Goal: Information Seeking & Learning: Learn about a topic

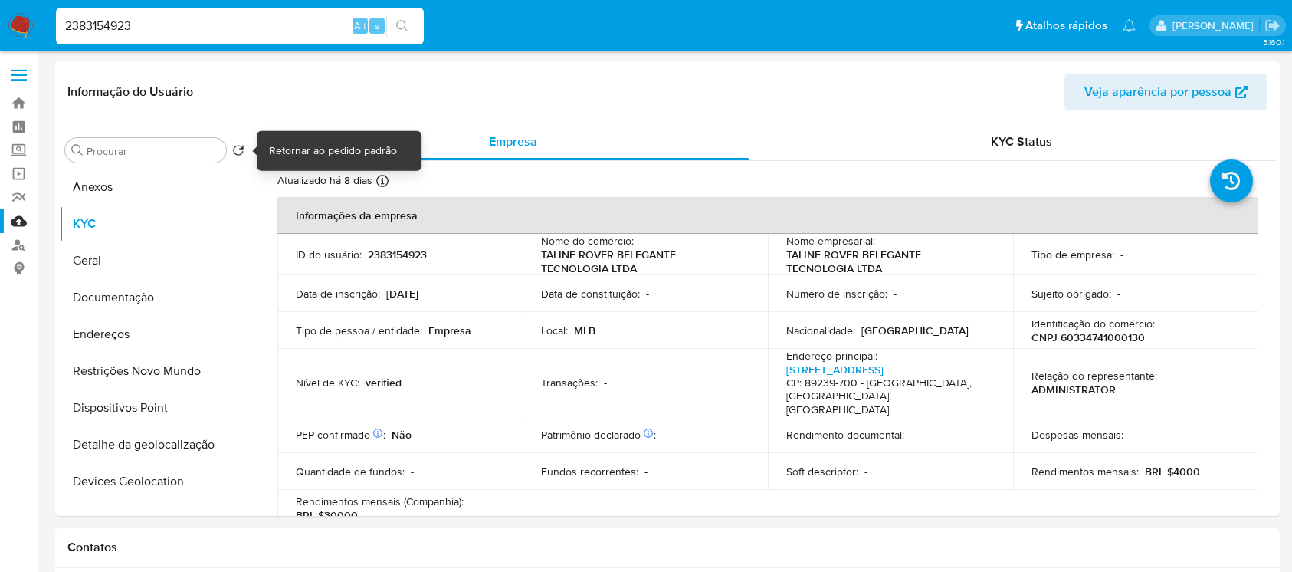
select select "10"
click at [19, 32] on img at bounding box center [21, 26] width 26 height 26
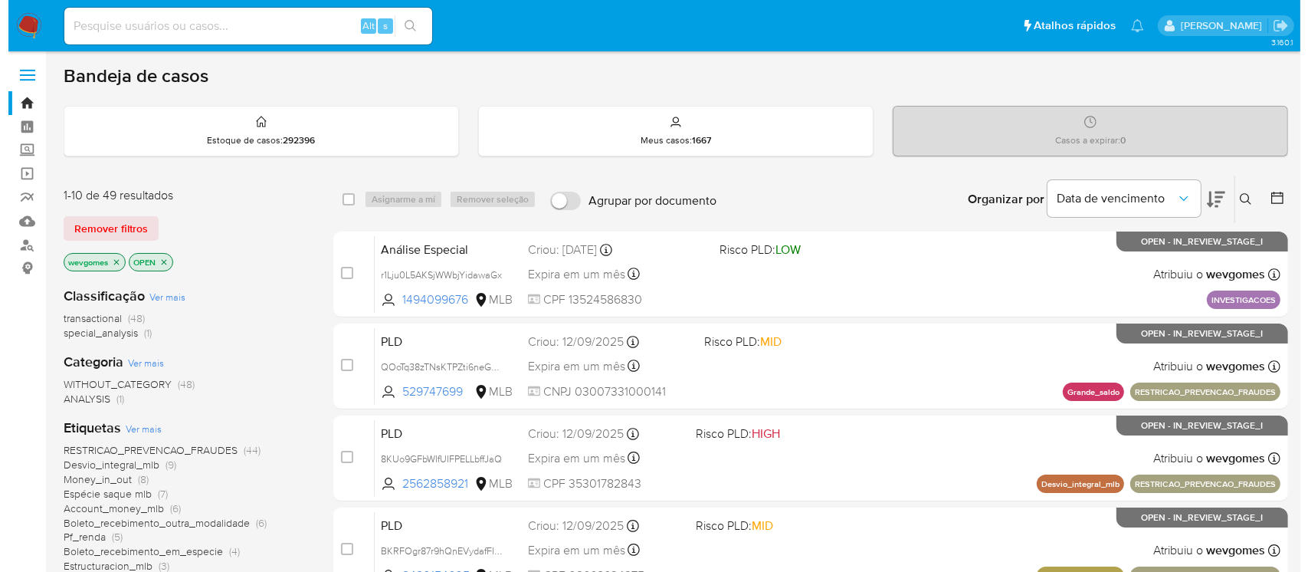
scroll to position [136, 0]
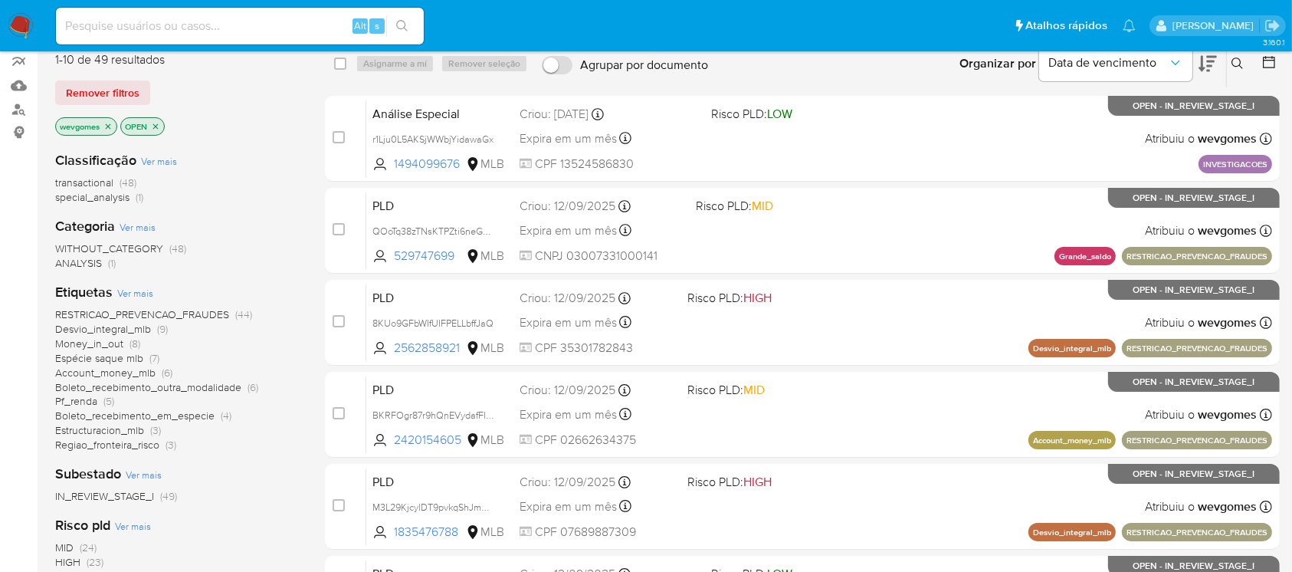
click at [108, 128] on icon "close-filter" at bounding box center [107, 126] width 9 height 9
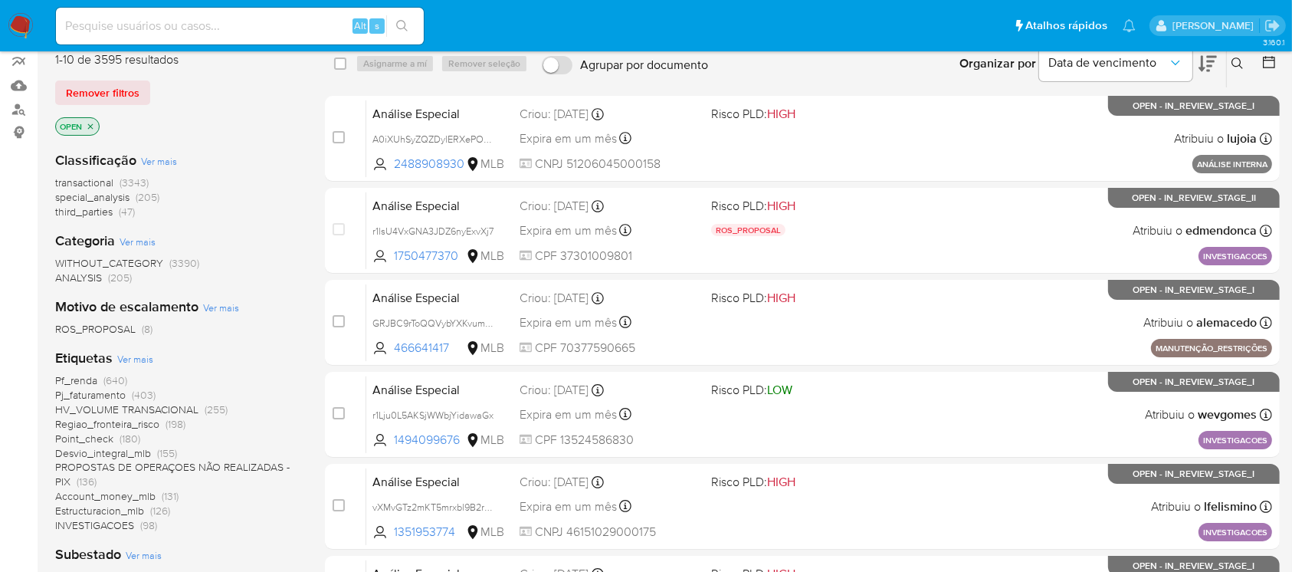
click at [125, 358] on span "Ver mais" at bounding box center [135, 359] width 36 height 14
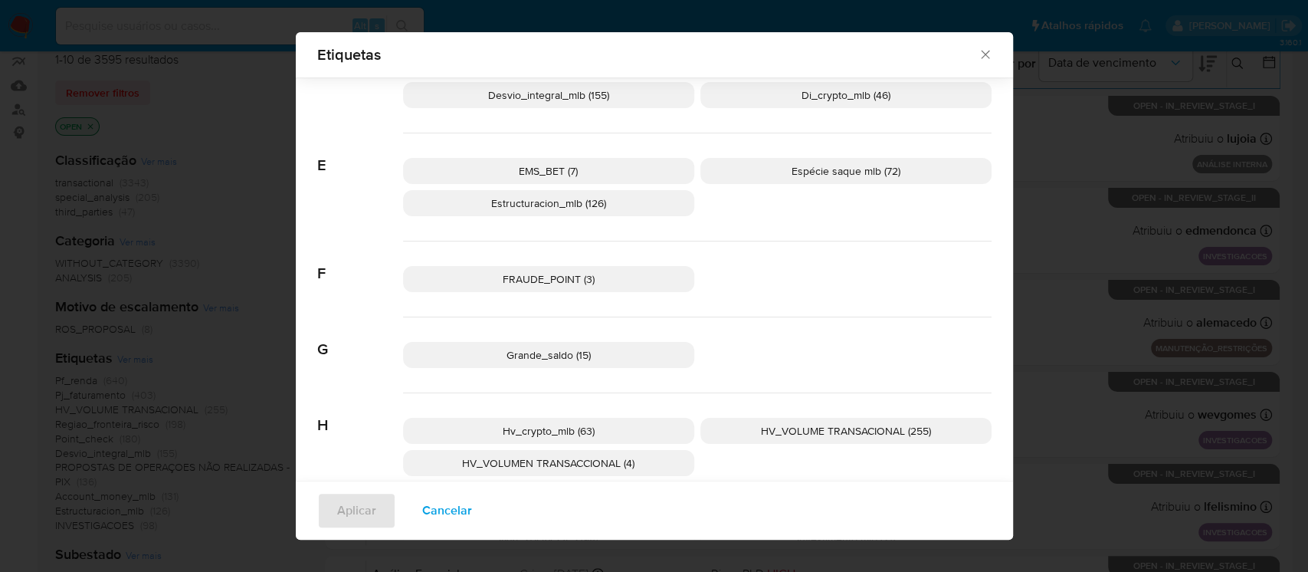
scroll to position [670, 0]
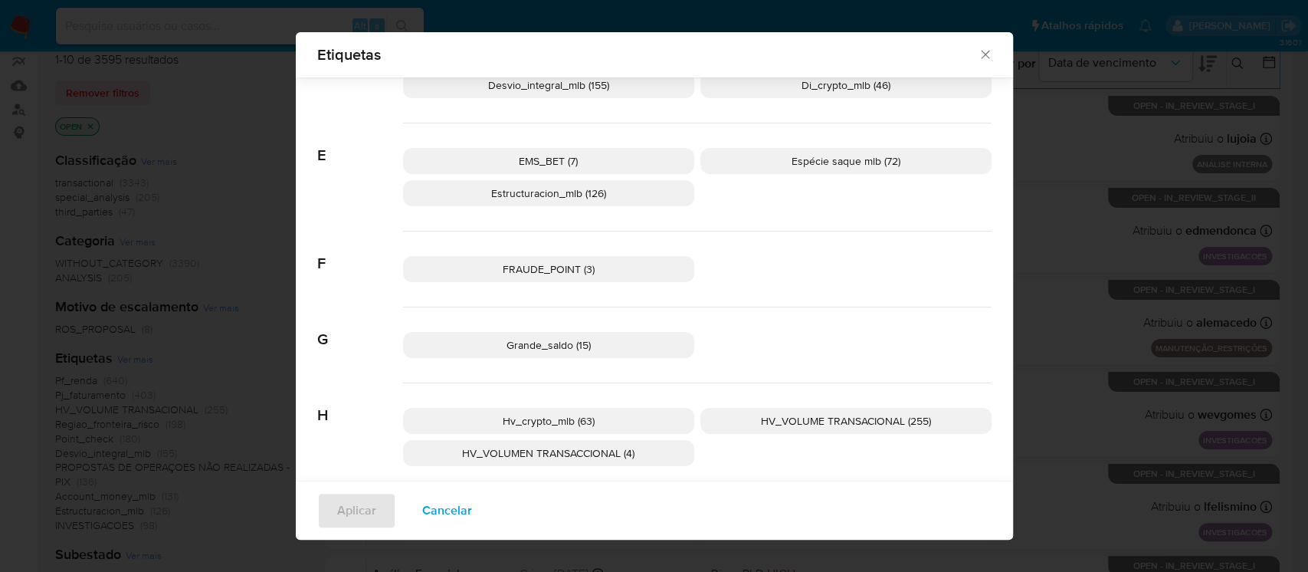
click at [805, 168] on p "Espécie saque mlb (72)" at bounding box center [845, 161] width 291 height 26
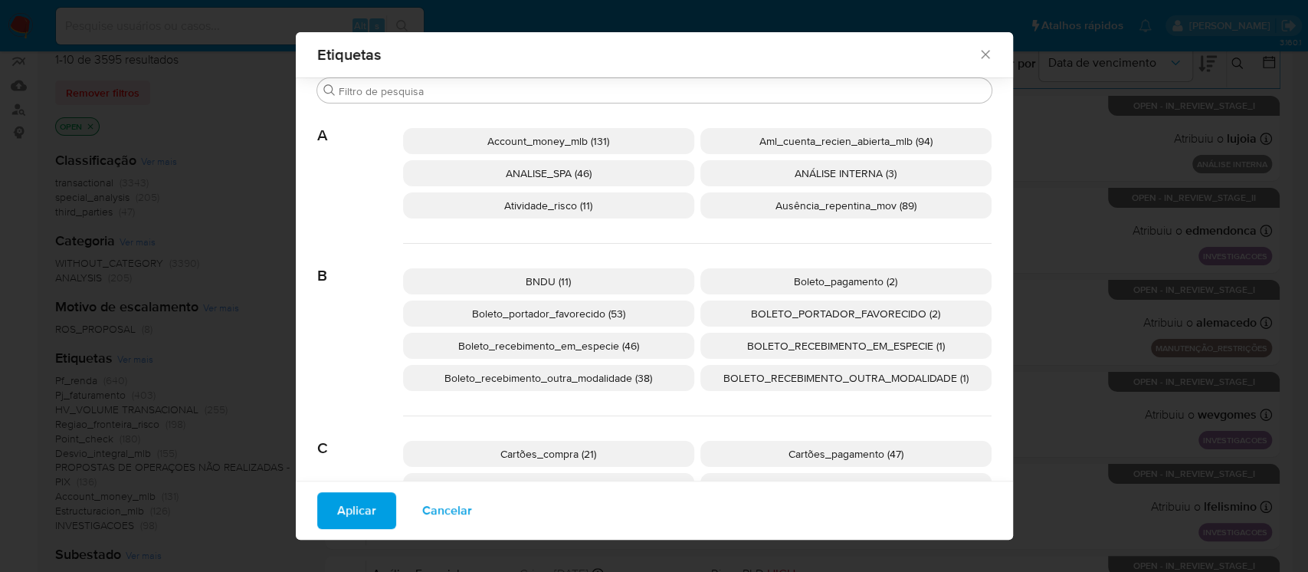
scroll to position [125, 0]
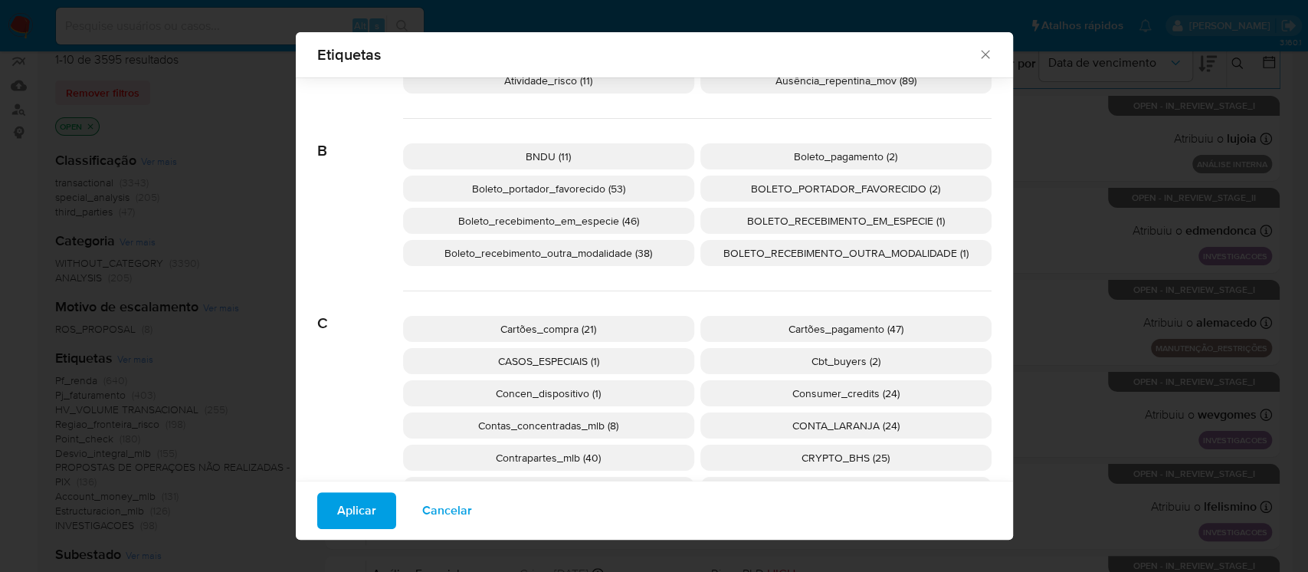
click at [349, 514] on span "Aplicar" at bounding box center [356, 510] width 39 height 34
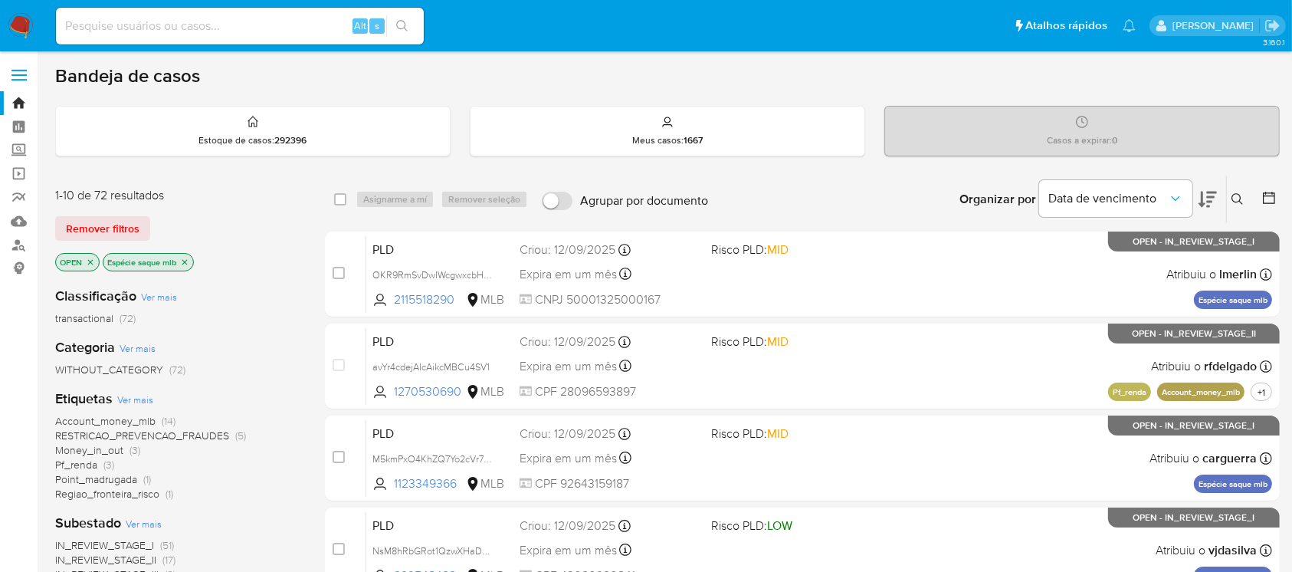
click at [87, 464] on span "Pf_renda" at bounding box center [76, 464] width 42 height 15
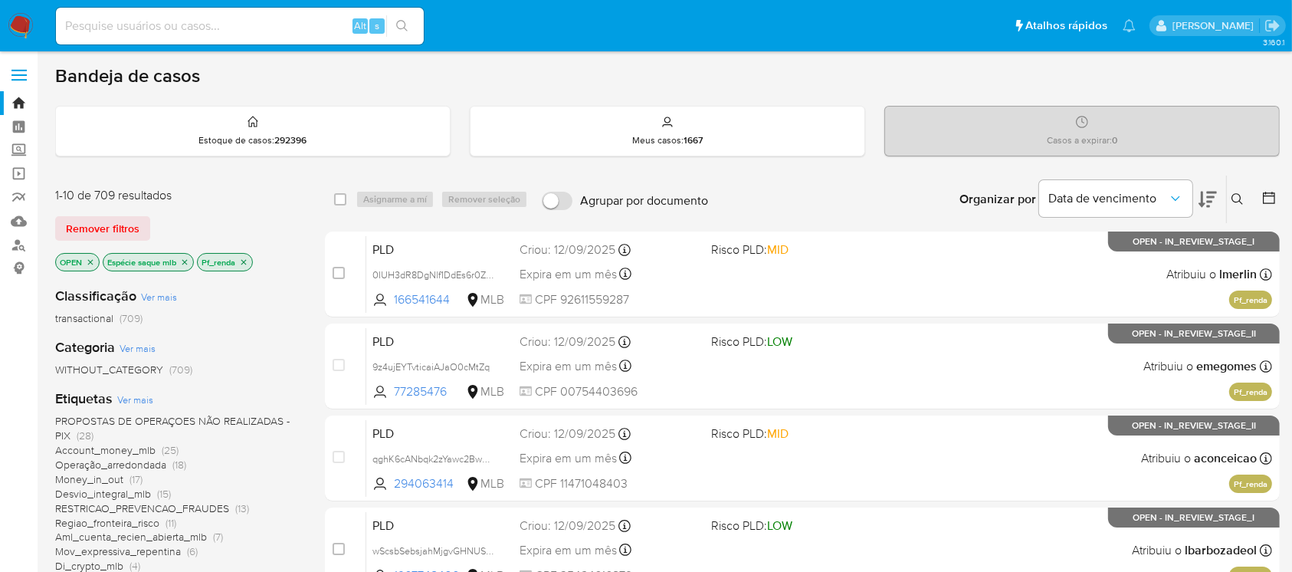
click at [245, 263] on icon "close-filter" at bounding box center [243, 261] width 9 height 9
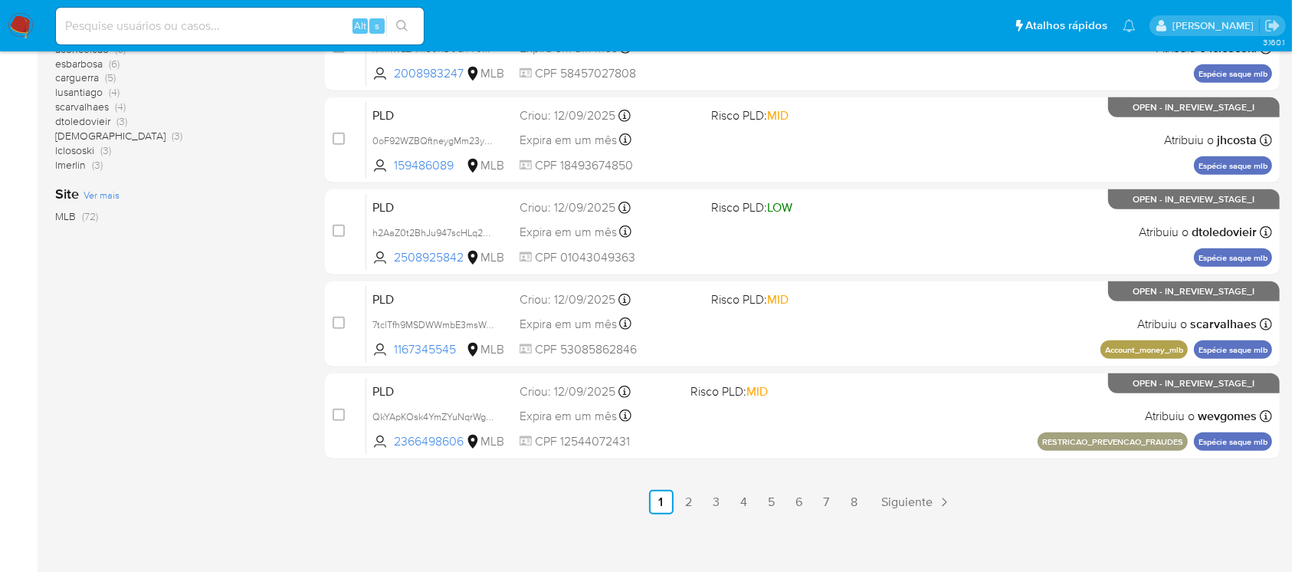
scroll to position [693, 0]
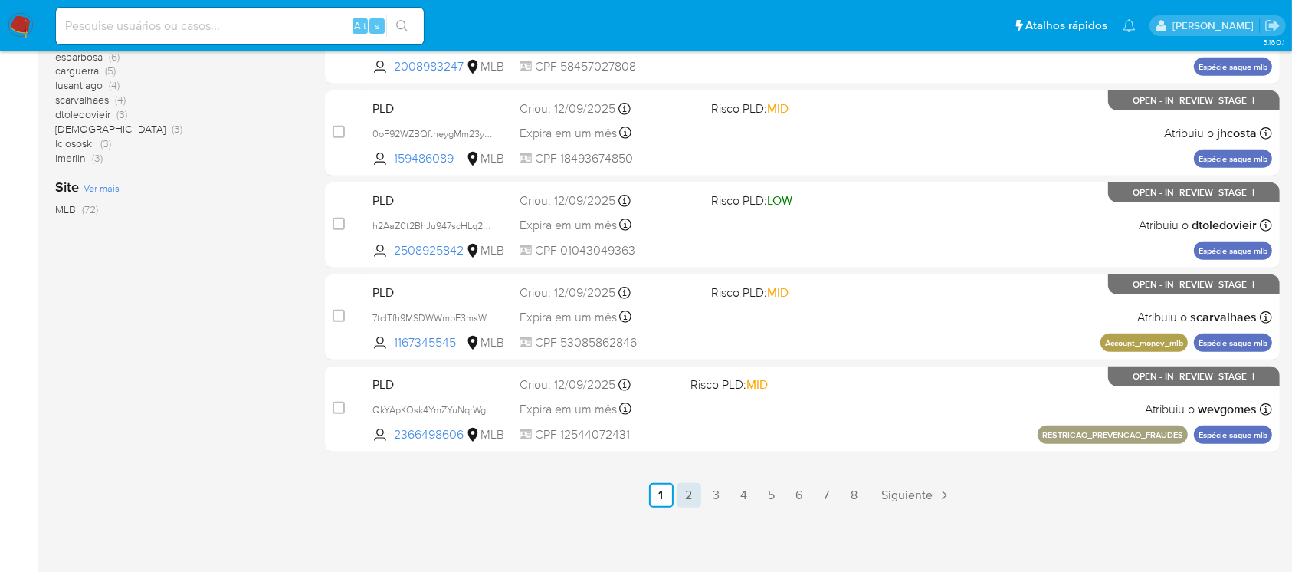
click at [693, 497] on link "2" at bounding box center [689, 495] width 25 height 25
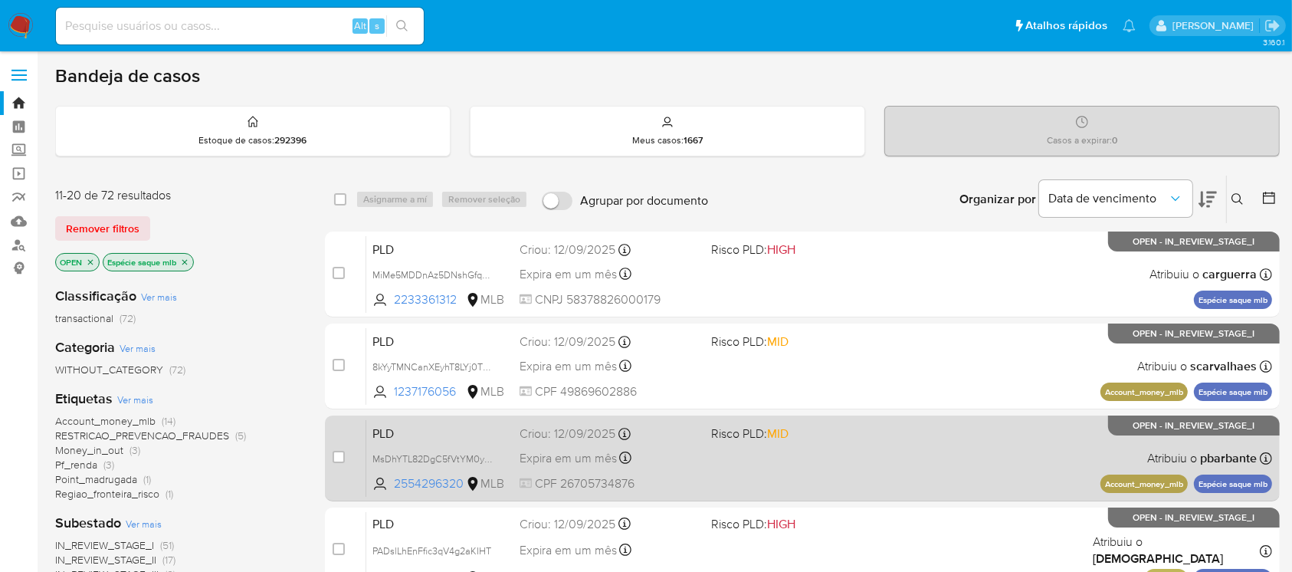
scroll to position [136, 0]
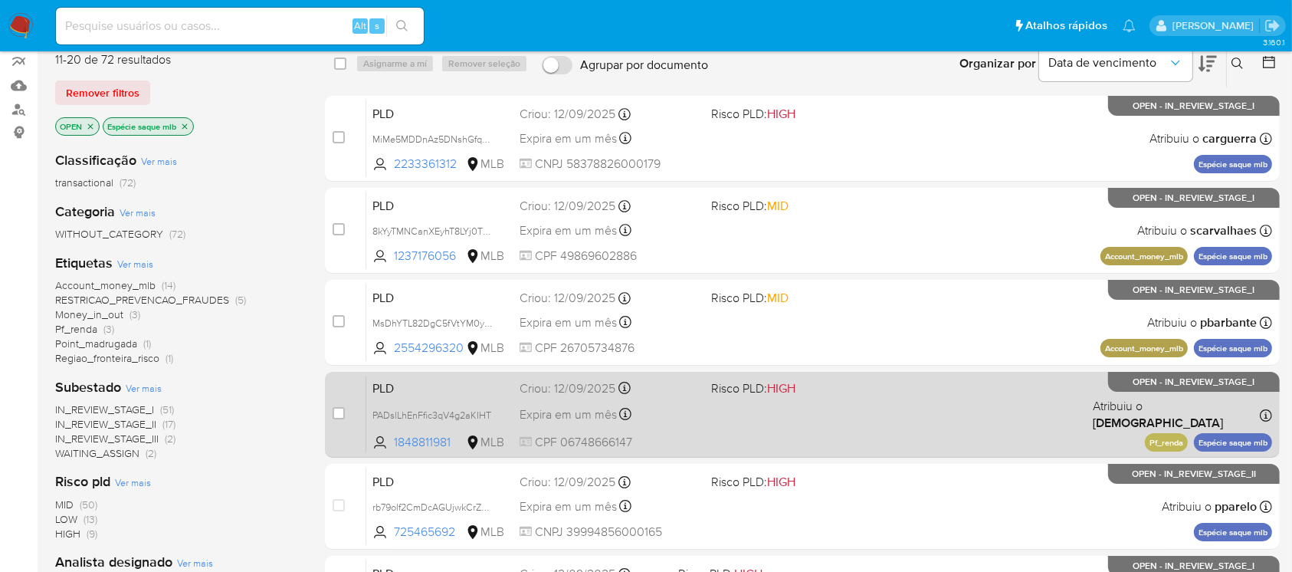
click at [857, 426] on div "PLD PADslLhEnFfic3qV4g2aKIHT 1848811981 MLB Risco PLD: HIGH Criou: [DATE] Criou…" at bounding box center [819, 413] width 906 height 77
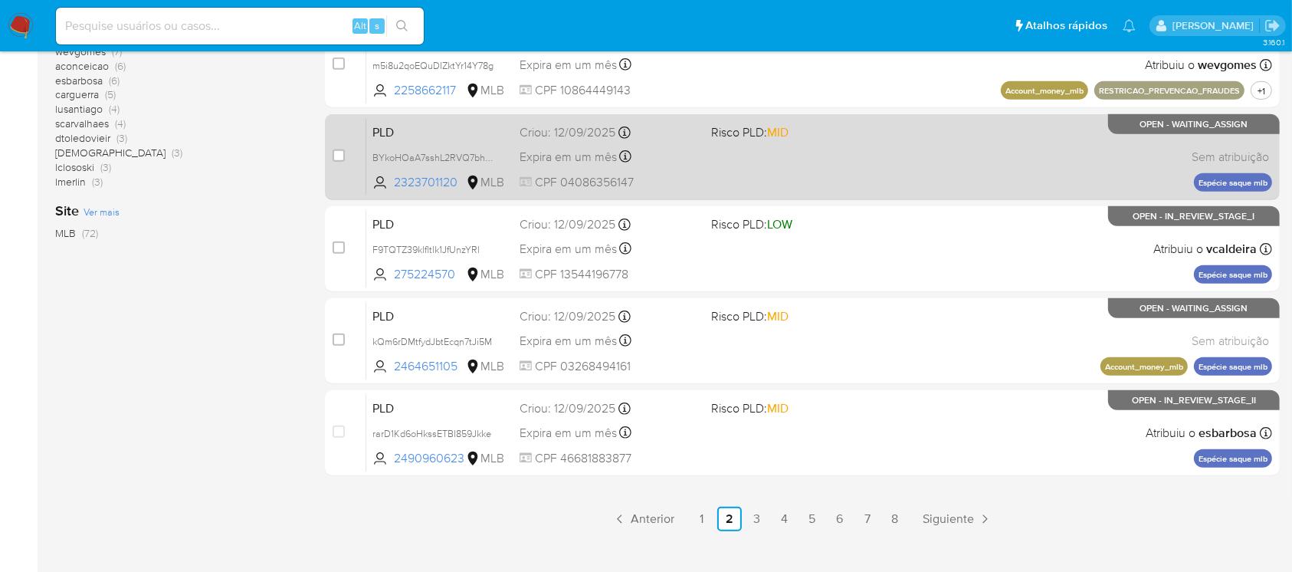
scroll to position [693, 0]
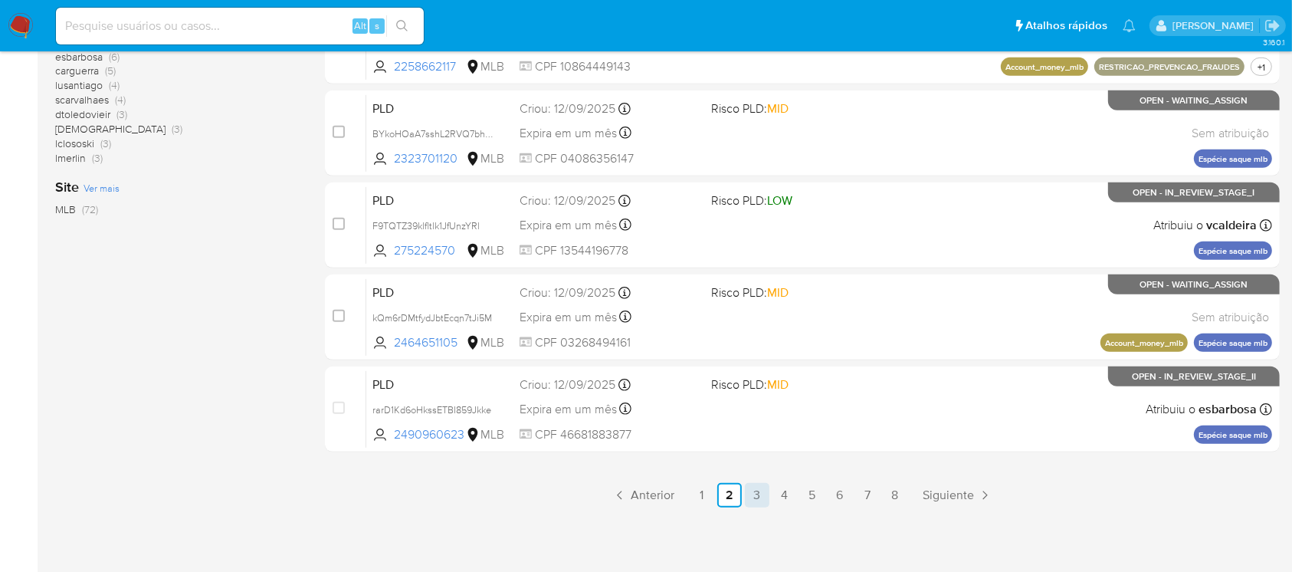
click at [759, 493] on link "3" at bounding box center [757, 495] width 25 height 25
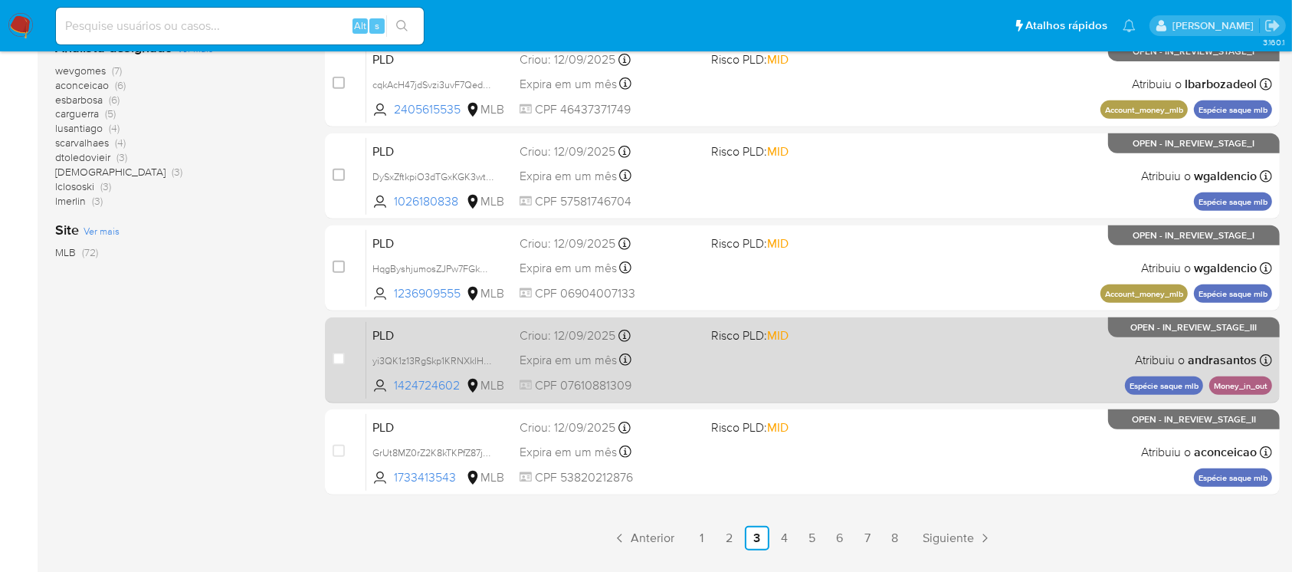
scroll to position [693, 0]
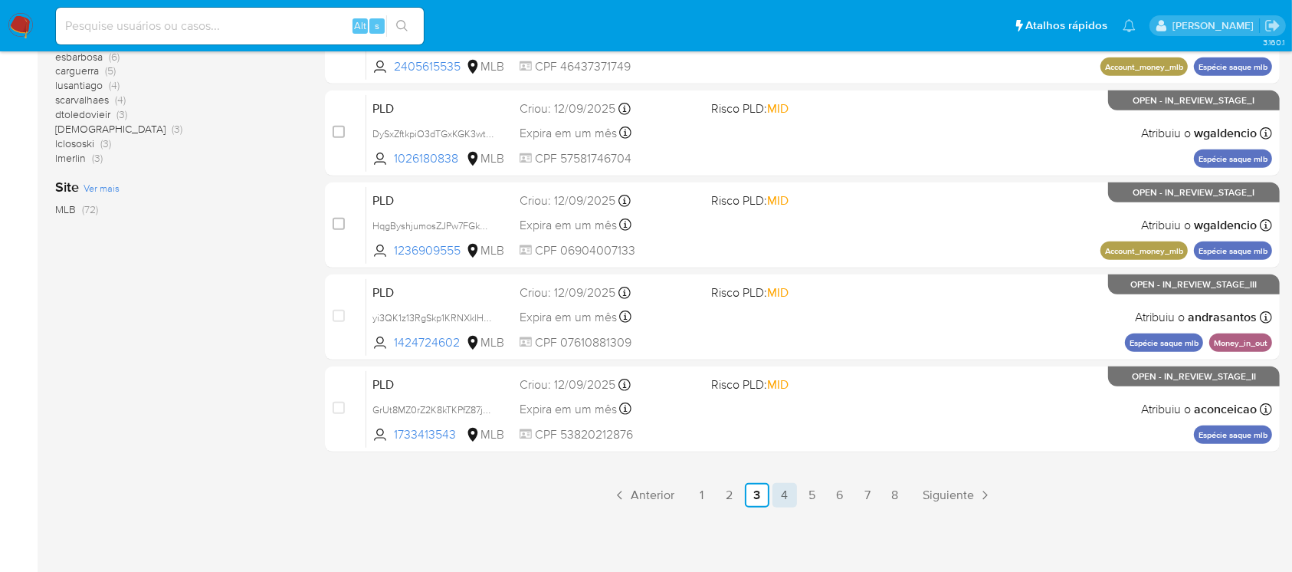
click at [786, 497] on link "4" at bounding box center [784, 495] width 25 height 25
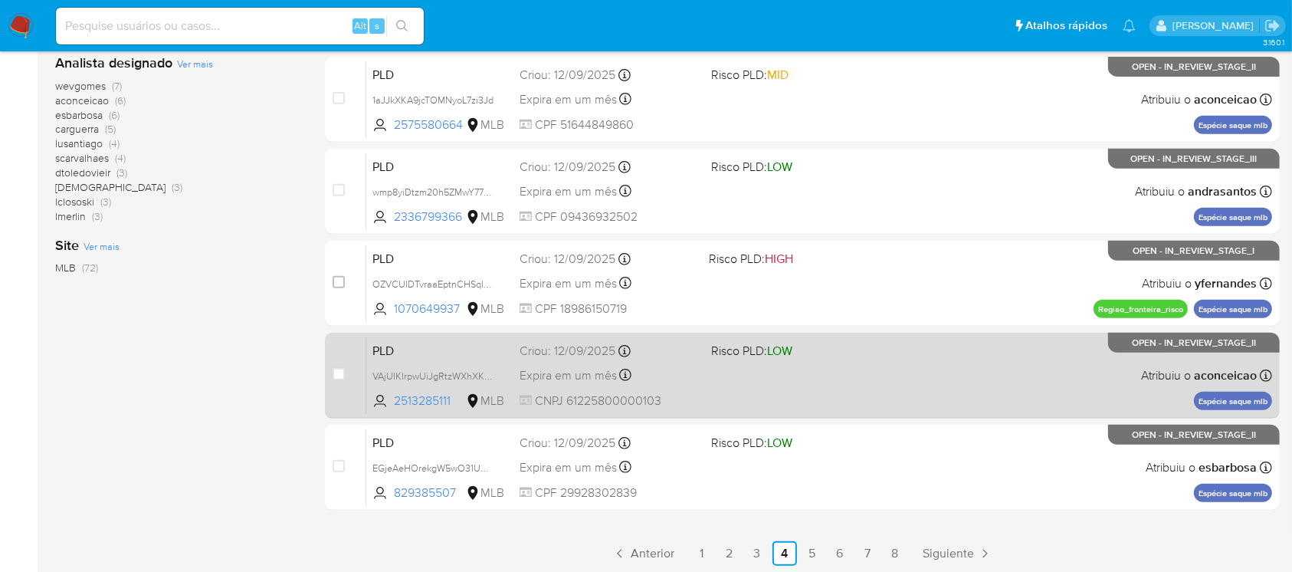
scroll to position [693, 0]
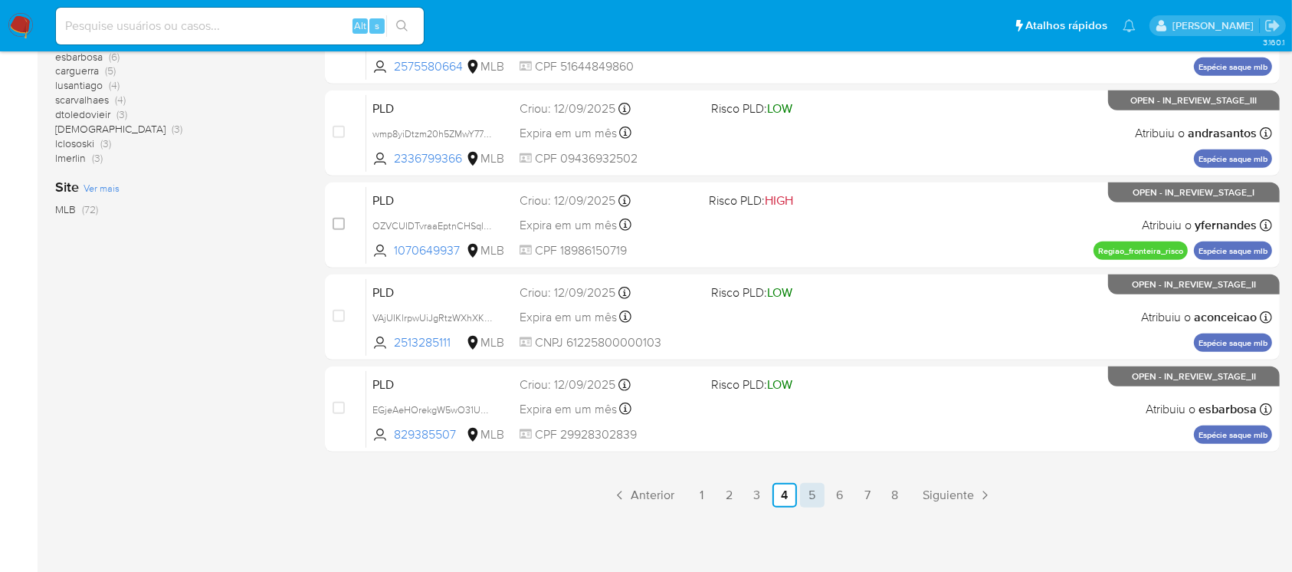
click at [816, 494] on link "5" at bounding box center [812, 495] width 25 height 25
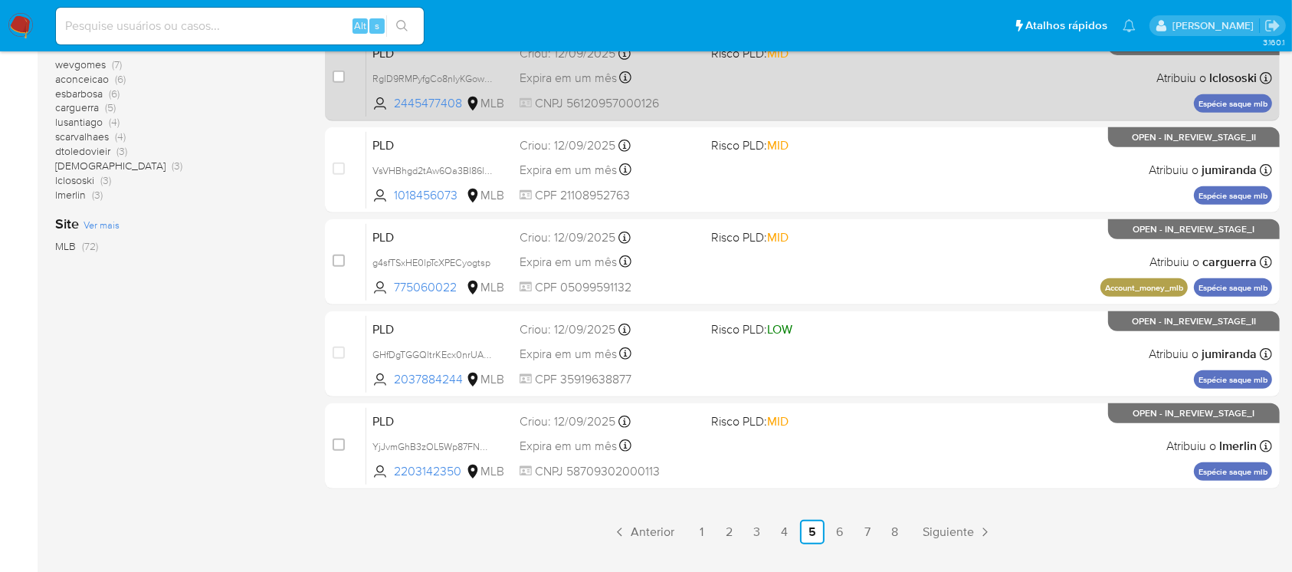
scroll to position [693, 0]
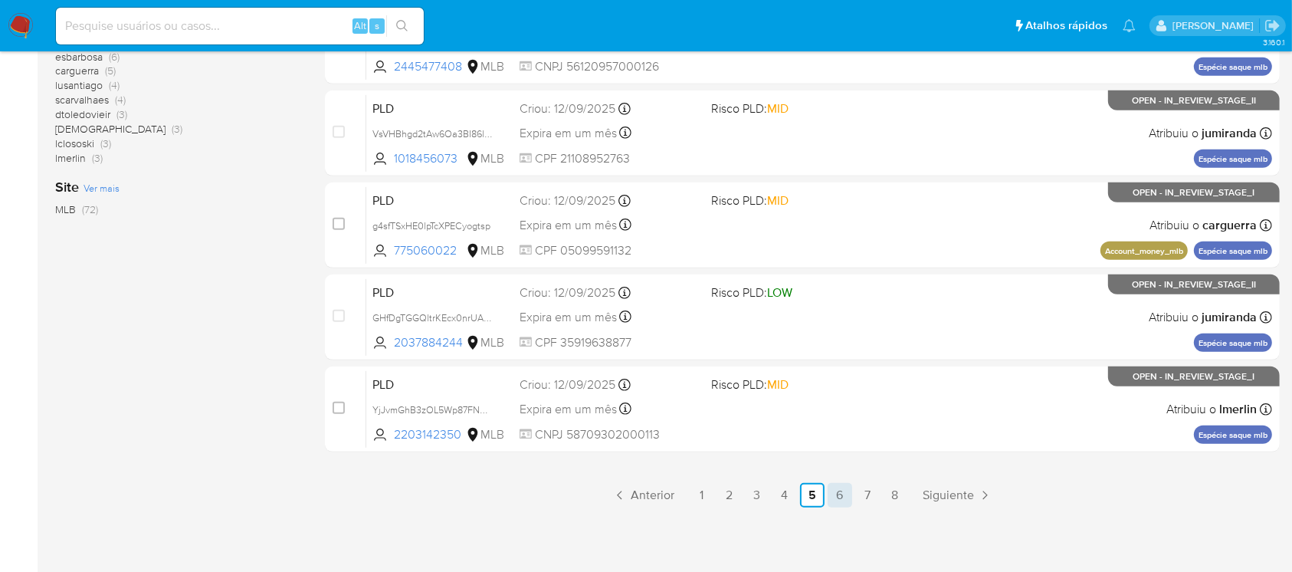
click at [838, 500] on link "6" at bounding box center [840, 495] width 25 height 25
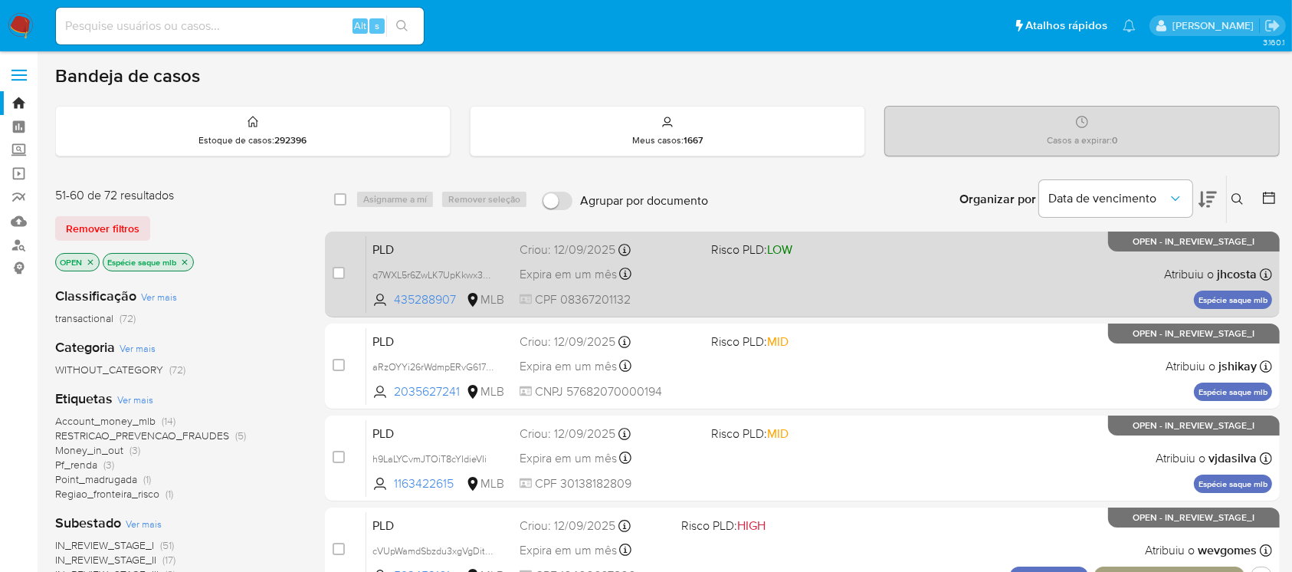
click at [723, 300] on div "PLD q7WXL5r6ZwLK7UpKkwx3OwgT 435288907 MLB Risco PLD: LOW Criou: [DATE] Criou: …" at bounding box center [819, 273] width 906 height 77
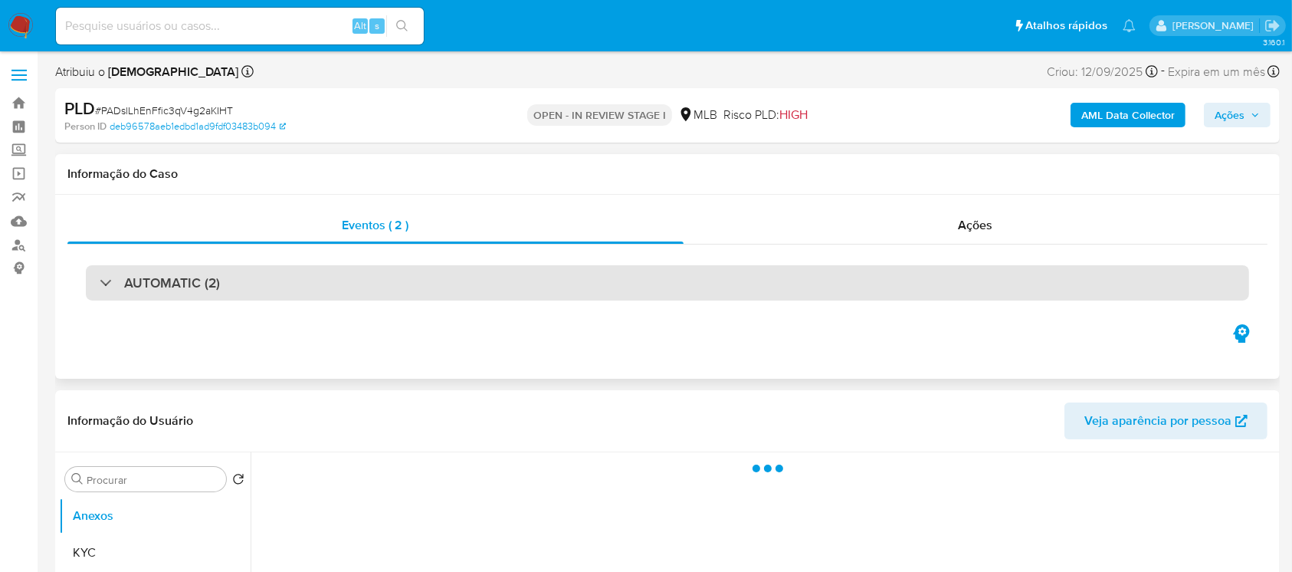
click at [280, 287] on div "AUTOMATIC (2)" at bounding box center [667, 282] width 1163 height 35
select select "10"
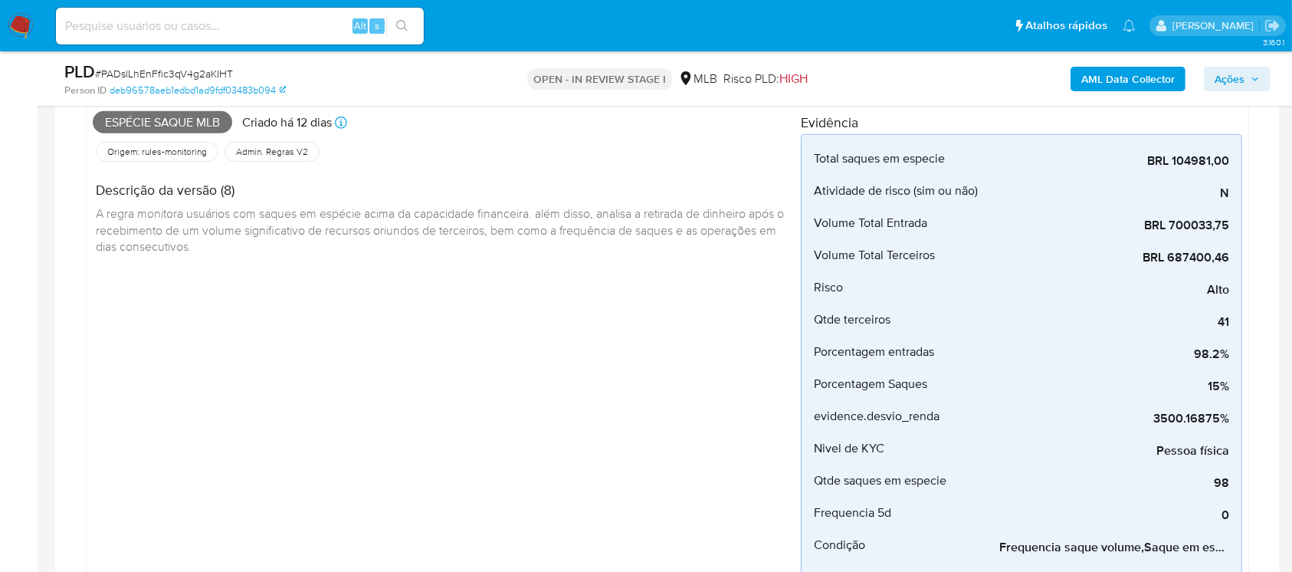
scroll to position [817, 0]
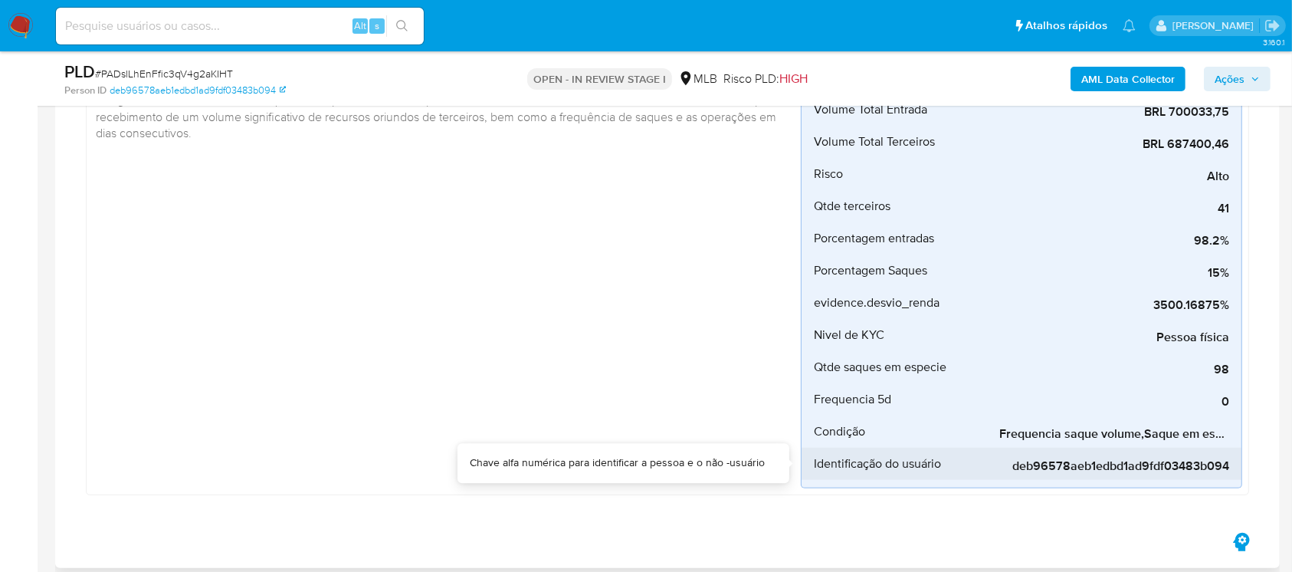
drag, startPoint x: 1070, startPoint y: 449, endPoint x: 1111, endPoint y: 451, distance: 41.4
click at [1111, 451] on div "deb96578aeb1edbd1ad9fdf03483b094" at bounding box center [1114, 463] width 230 height 32
click at [1221, 448] on div "deb96578aeb1edbd1ad9fdf03483b094" at bounding box center [1114, 463] width 230 height 32
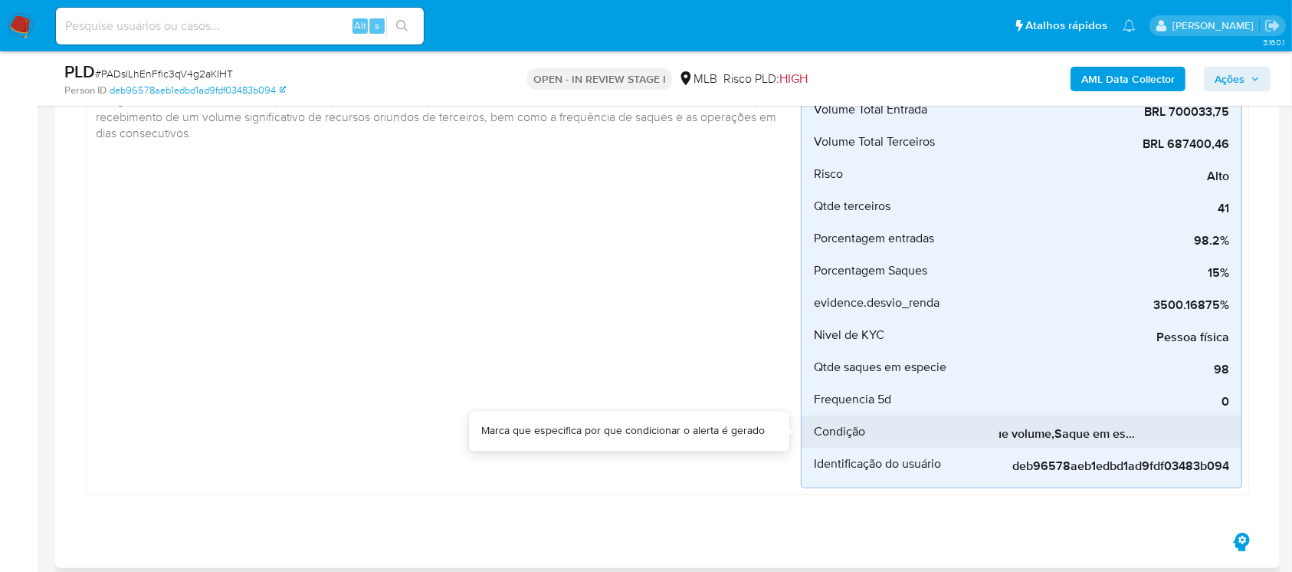
click at [1069, 435] on span "Frequencia saque volume,Saque em especie x capacidade" at bounding box center [1114, 433] width 230 height 15
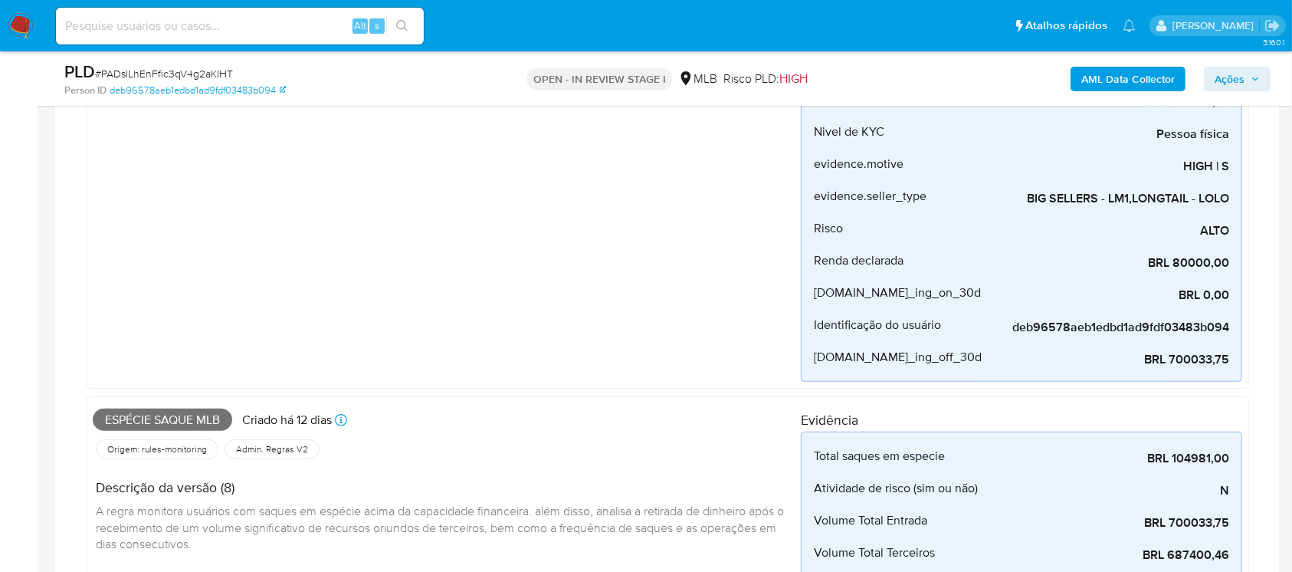
scroll to position [0, 0]
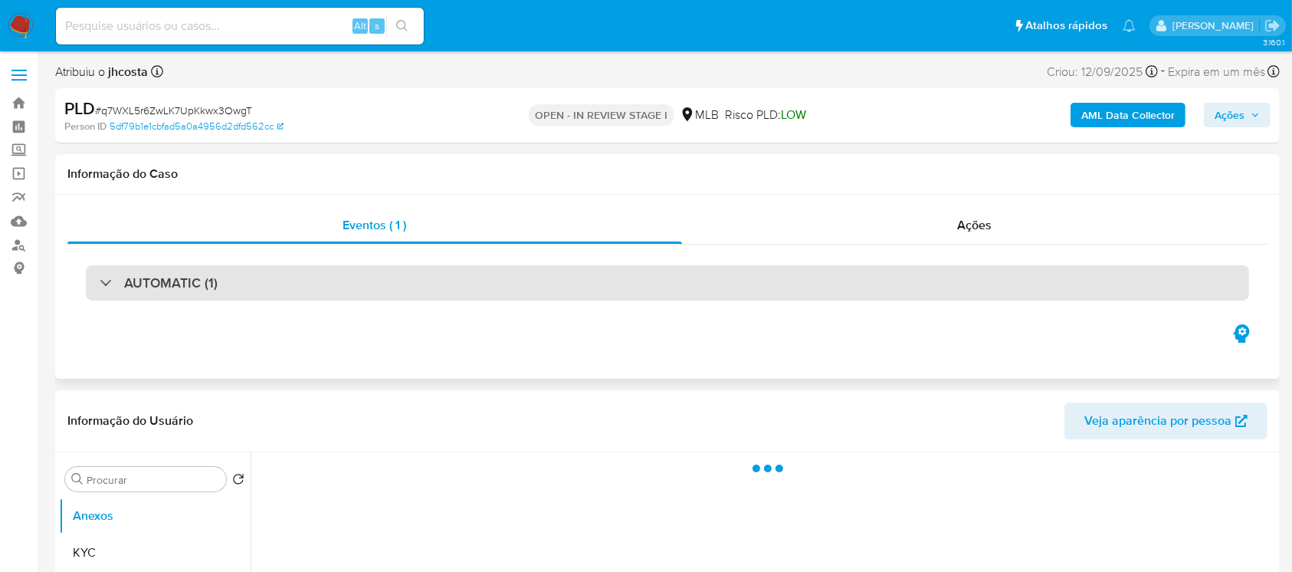
click at [248, 287] on div "AUTOMATIC (1)" at bounding box center [667, 282] width 1163 height 35
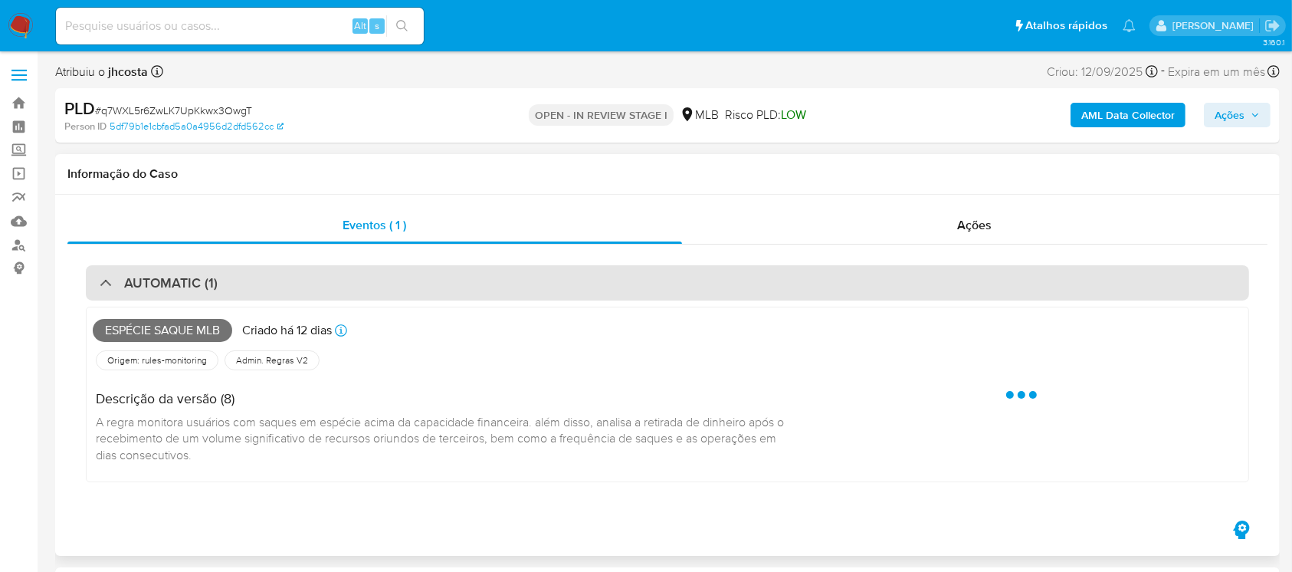
select select "10"
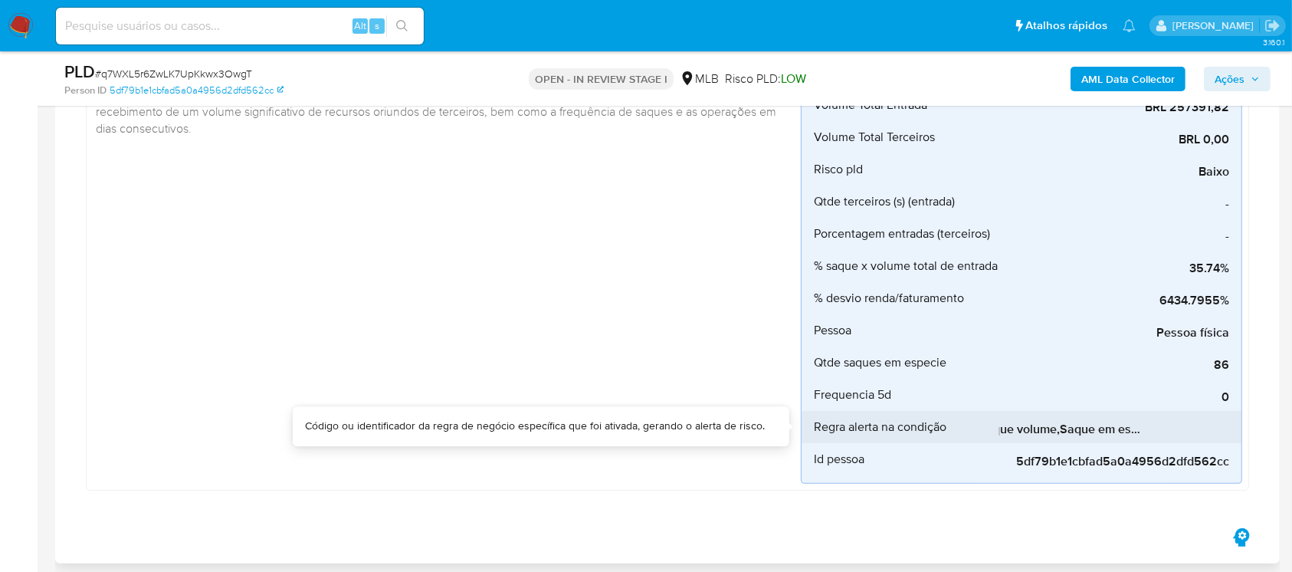
scroll to position [0, 90]
click at [1080, 431] on span "Frequencia saque volume,Saque em especie x capacidade" at bounding box center [1114, 428] width 230 height 15
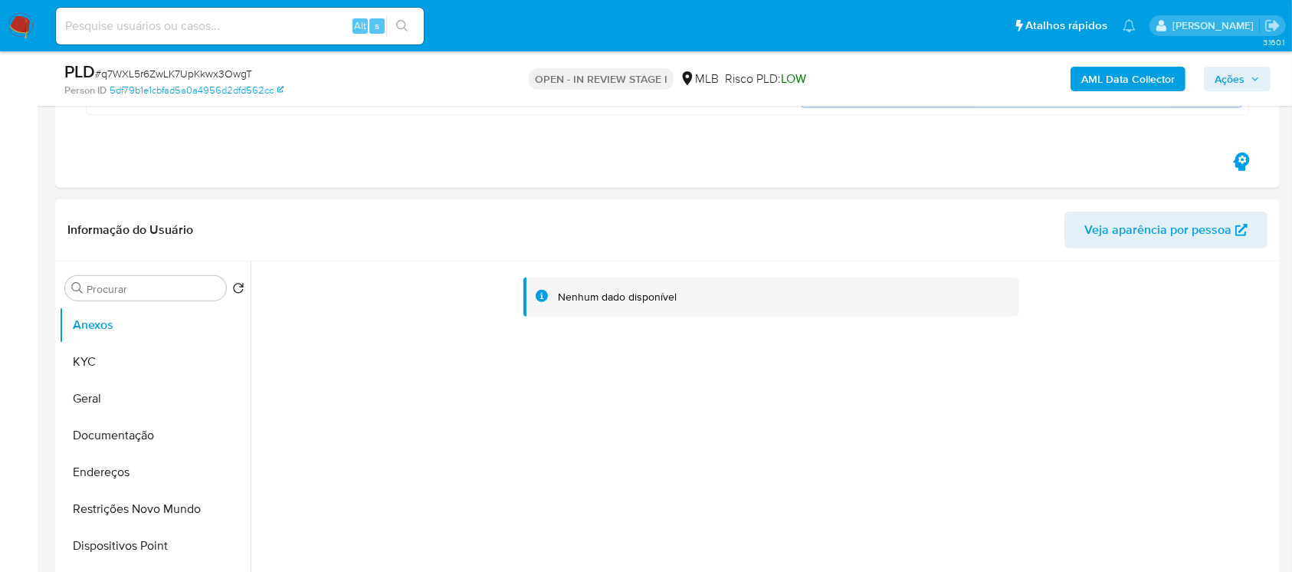
scroll to position [680, 0]
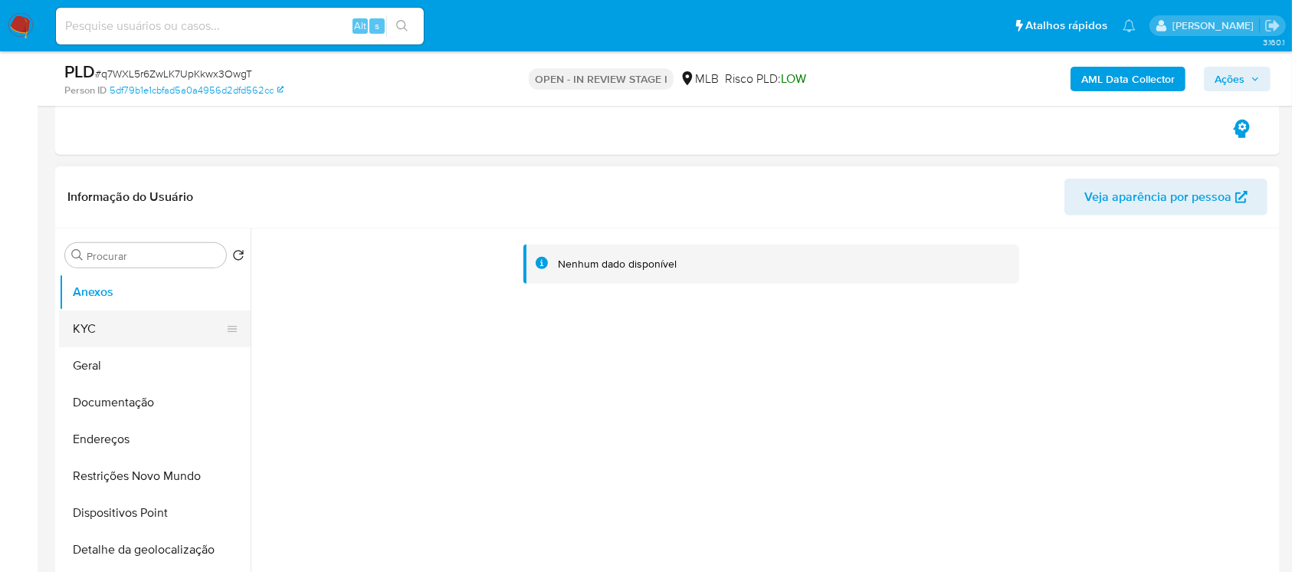
click at [101, 328] on button "KYC" at bounding box center [148, 328] width 179 height 37
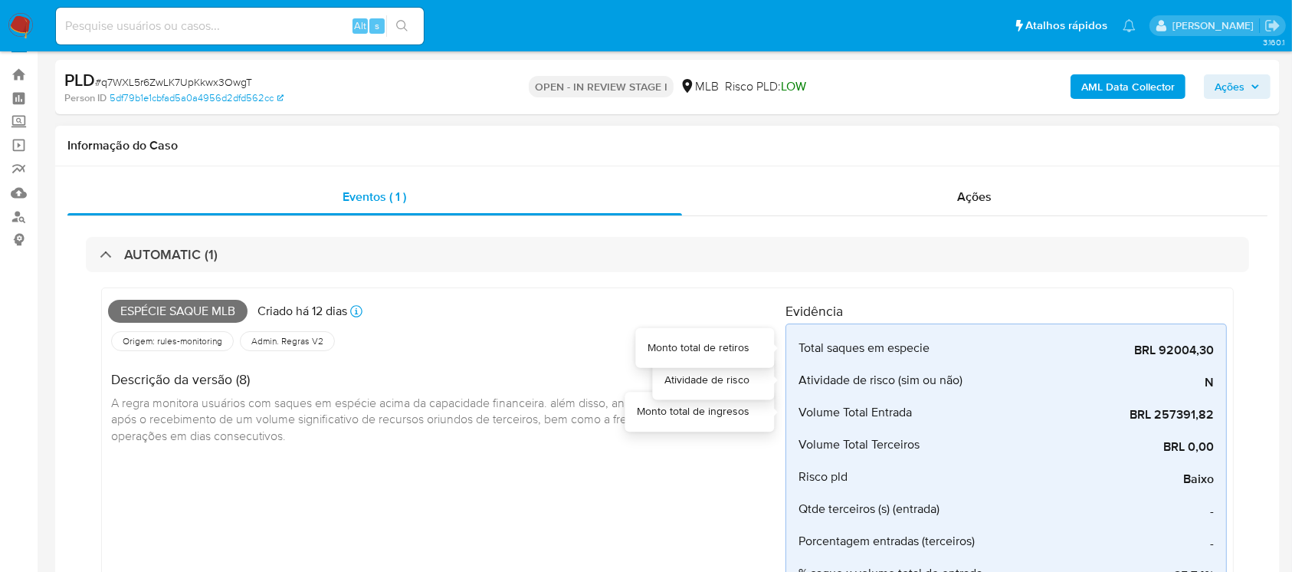
scroll to position [0, 0]
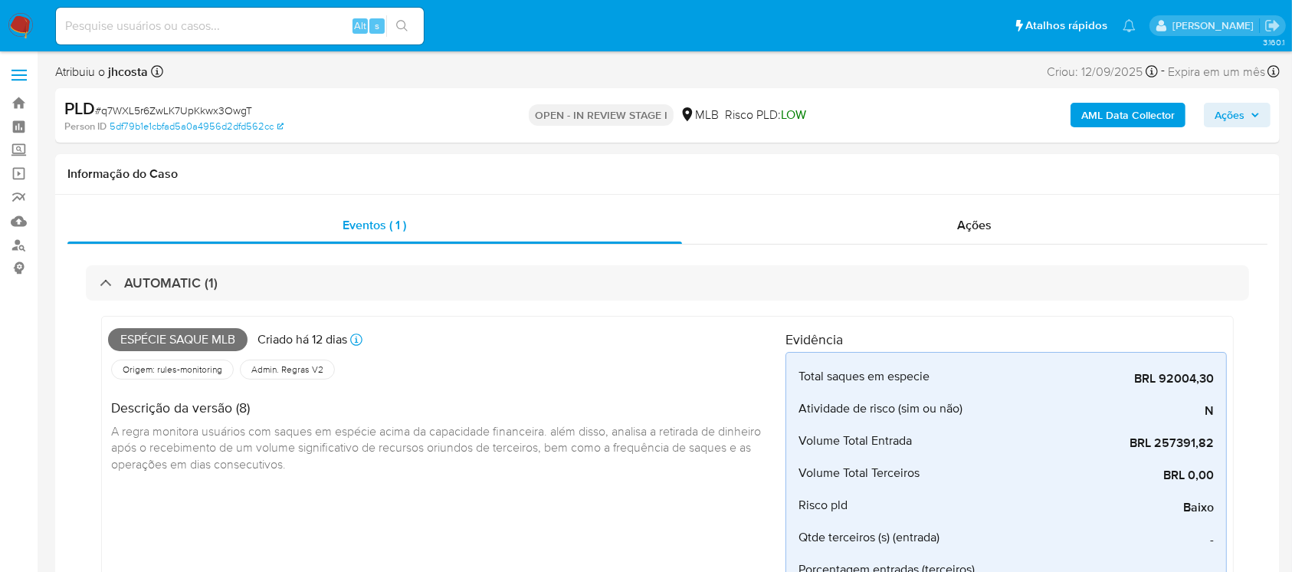
click at [1221, 111] on span "Ações" at bounding box center [1230, 115] width 30 height 25
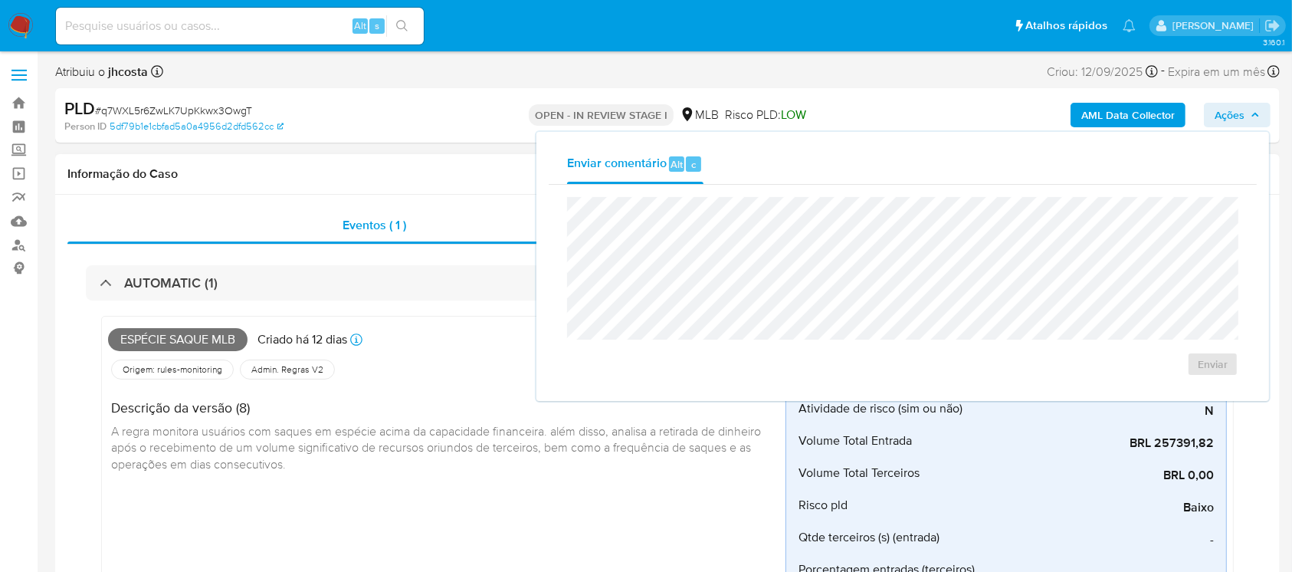
click at [462, 197] on div "Eventos ( 1 ) Ações AUTOMATIC (1) Espécie saque mlb Criado há 12 dias Criado: 1…" at bounding box center [667, 551] width 1224 height 713
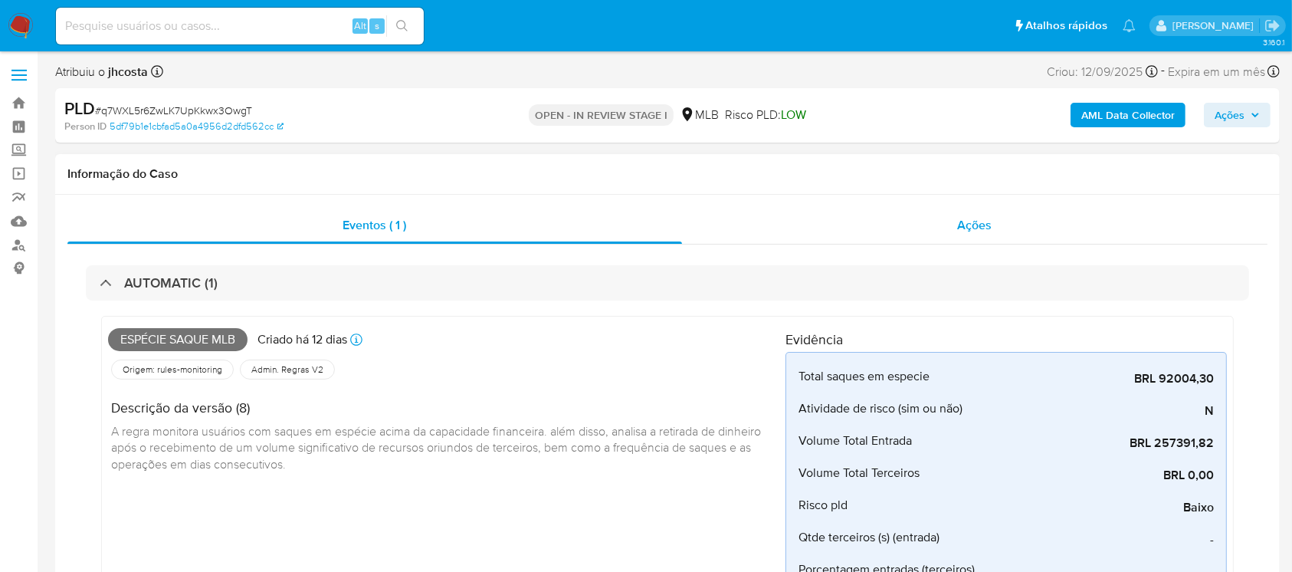
click at [979, 237] on div "Ações" at bounding box center [974, 225] width 585 height 37
